Goal: Task Accomplishment & Management: Use online tool/utility

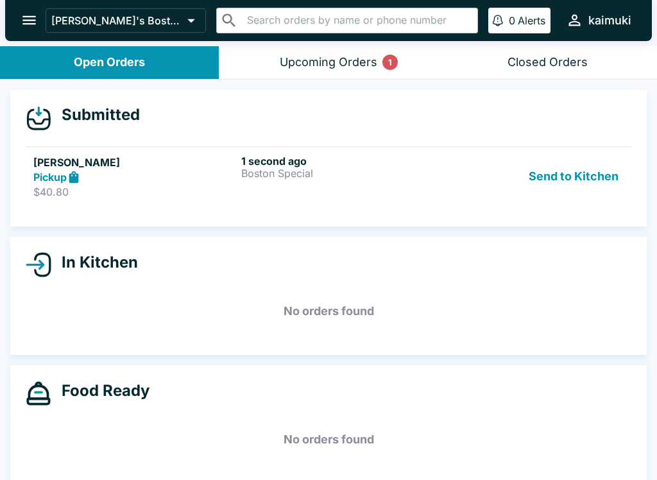
click at [451, 185] on div "Send to Kitchen" at bounding box center [537, 177] width 174 height 44
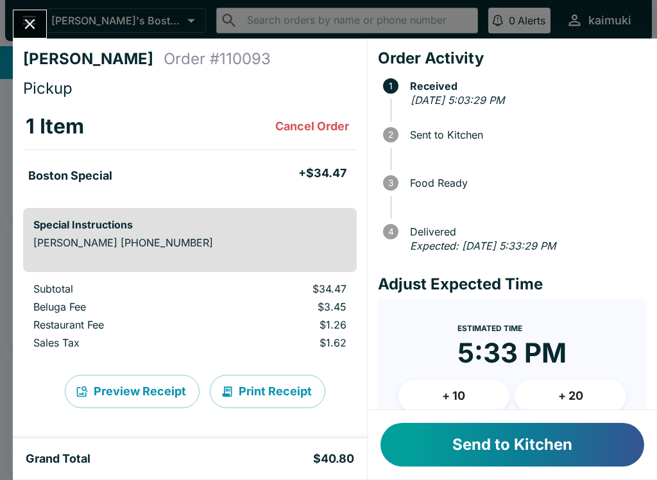
click at [446, 146] on div at bounding box center [525, 149] width 231 height 17
click at [513, 433] on button "Send to Kitchen" at bounding box center [512, 445] width 264 height 44
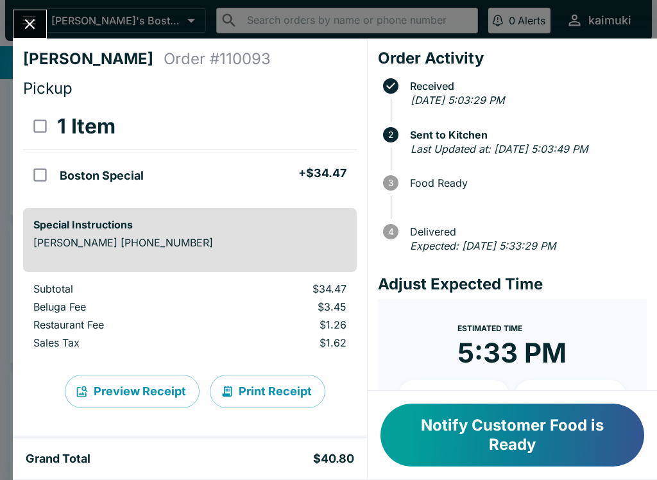
click at [59, 21] on div "[PERSON_NAME] Order # 110093 Pickup 1 Item Boston Special + $34.47 Special Inst…" at bounding box center [328, 240] width 657 height 480
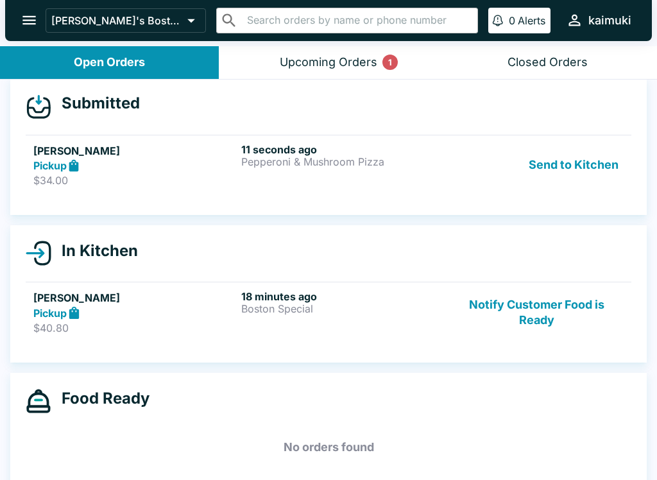
click at [180, 151] on h5 "[PERSON_NAME]" at bounding box center [134, 150] width 203 height 15
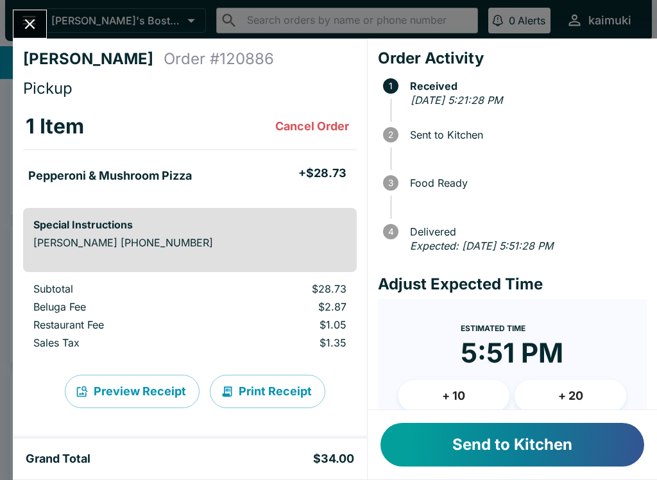
click at [511, 440] on button "Send to Kitchen" at bounding box center [512, 445] width 264 height 44
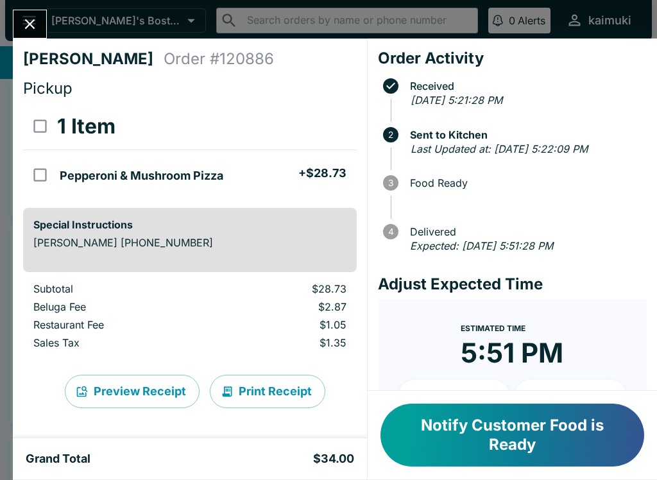
click at [25, 28] on icon "Close" at bounding box center [29, 23] width 17 height 17
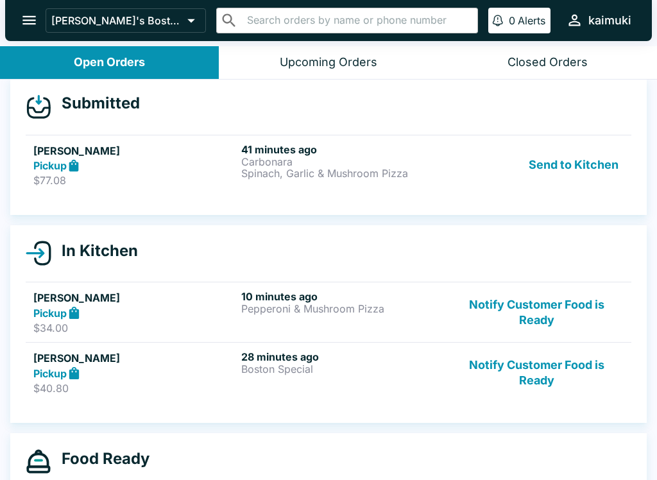
click at [328, 170] on p "Spinach, Garlic & Mushroom Pizza" at bounding box center [342, 173] width 203 height 12
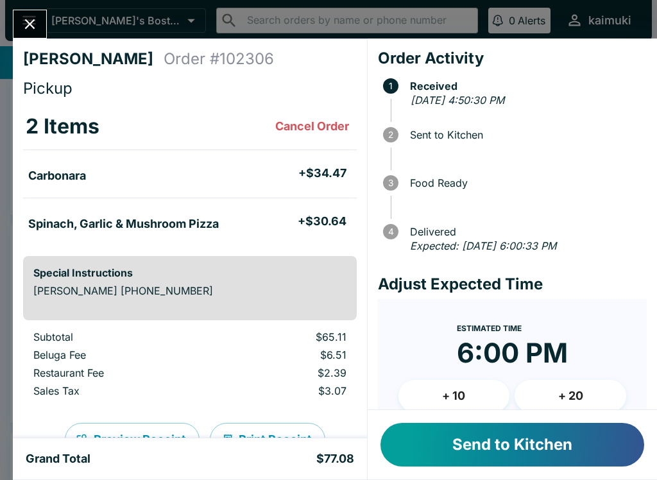
click at [460, 426] on button "Send to Kitchen" at bounding box center [512, 445] width 264 height 44
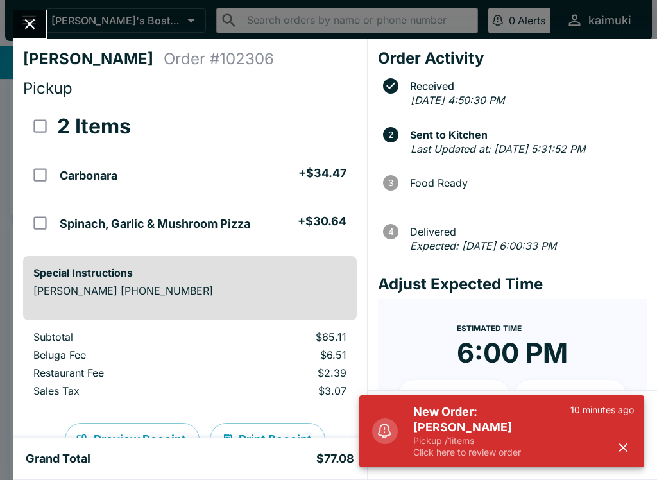
click at [46, 24] on button "Close" at bounding box center [29, 24] width 33 height 28
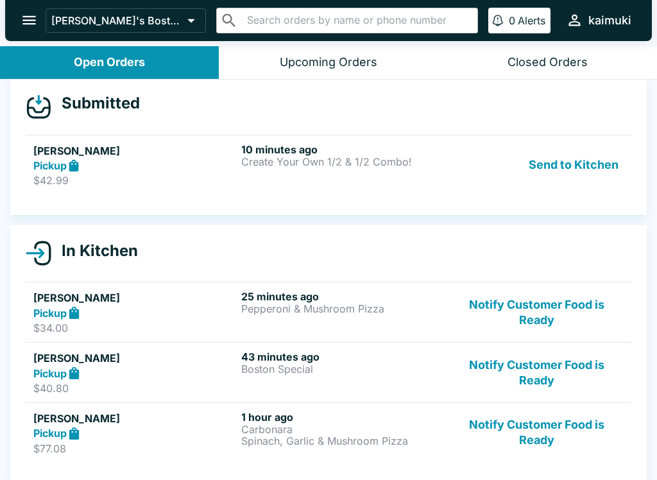
click at [105, 174] on p "$42.99" at bounding box center [134, 180] width 203 height 13
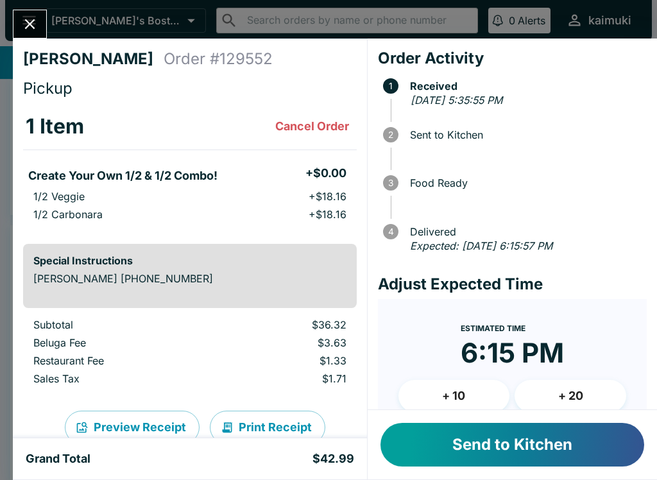
click at [28, 20] on icon "Close" at bounding box center [29, 23] width 17 height 17
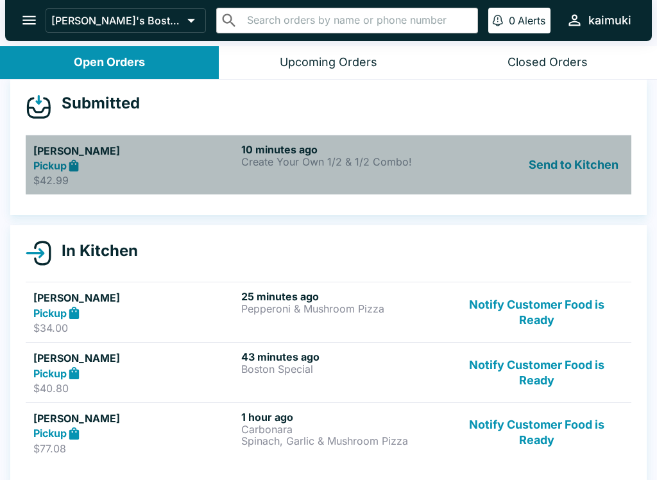
click at [322, 187] on link "[PERSON_NAME] Pickup $42.99 10 minutes ago Create Your Own 1/2 & 1/2 Combo! Sen…" at bounding box center [328, 165] width 605 height 60
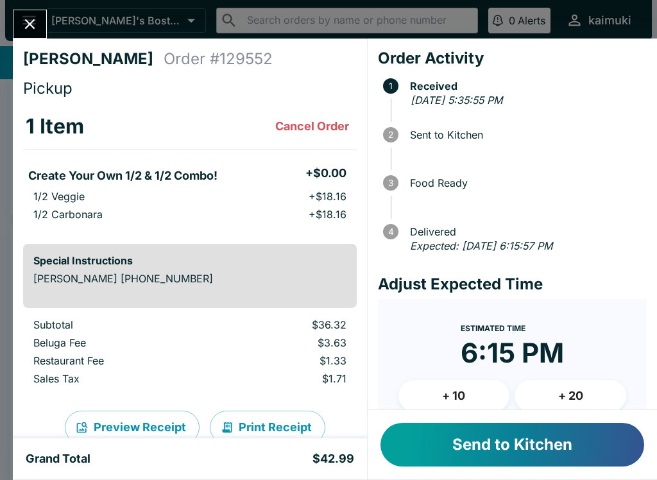
click at [538, 459] on button "Send to Kitchen" at bounding box center [512, 445] width 264 height 44
